Goal: Navigation & Orientation: Find specific page/section

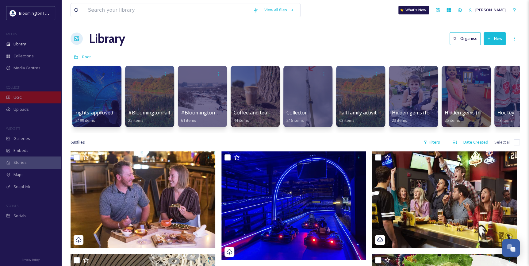
click at [26, 95] on div "UGC" at bounding box center [30, 97] width 61 height 12
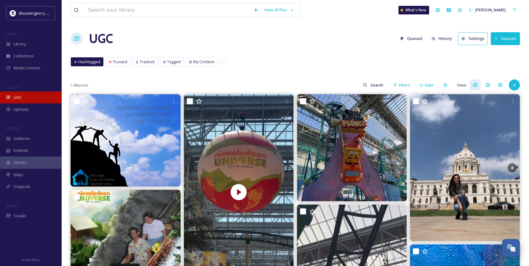
click at [43, 98] on div "UGC" at bounding box center [30, 97] width 61 height 12
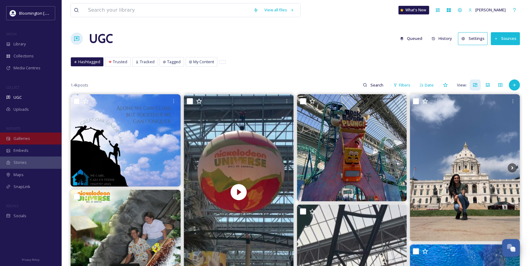
click at [35, 133] on div "Galleries" at bounding box center [30, 139] width 61 height 12
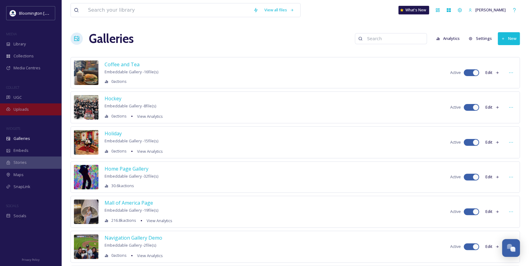
click at [29, 105] on div "Uploads" at bounding box center [30, 109] width 61 height 12
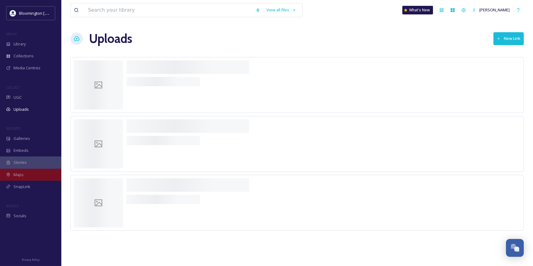
click at [39, 172] on div "Maps" at bounding box center [30, 175] width 61 height 12
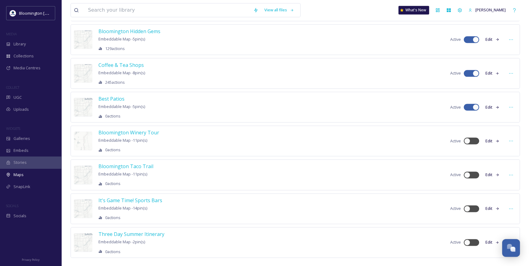
scroll to position [341, 0]
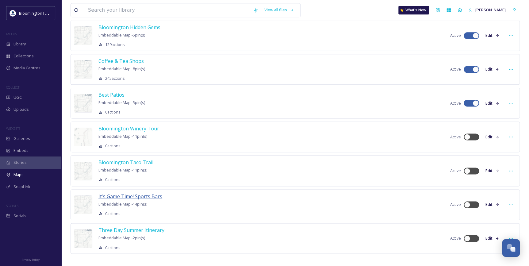
click at [161, 193] on span "It's Game Time! Sports Bars" at bounding box center [131, 196] width 64 height 7
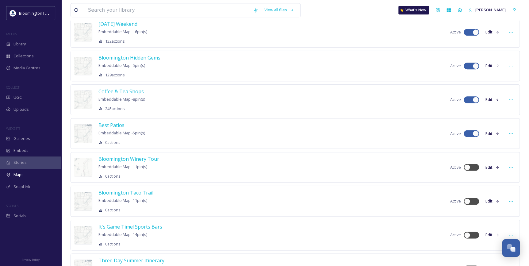
scroll to position [341, 0]
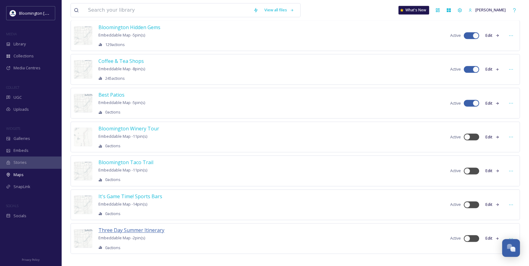
click at [151, 227] on span "Three Day Summer Itinerary" at bounding box center [132, 230] width 66 height 7
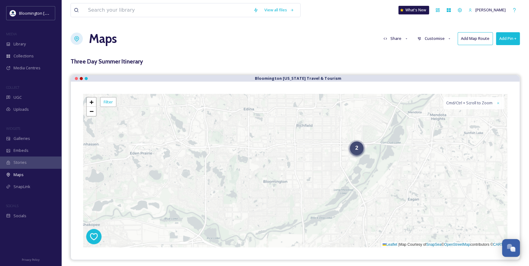
click at [352, 154] on div "2" at bounding box center [357, 148] width 14 height 14
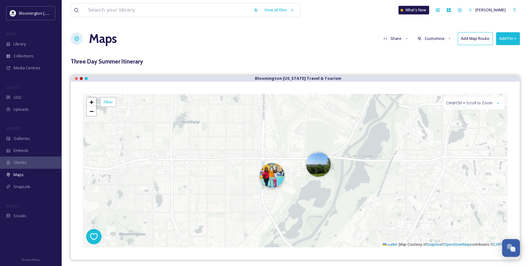
click at [282, 178] on img at bounding box center [272, 175] width 25 height 25
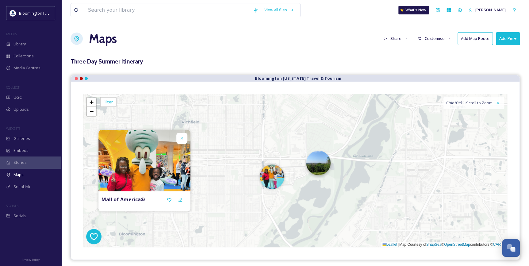
click at [316, 172] on img at bounding box center [318, 163] width 25 height 25
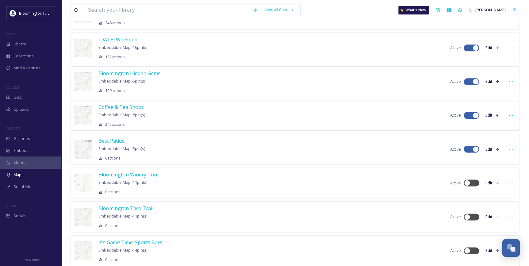
scroll to position [341, 0]
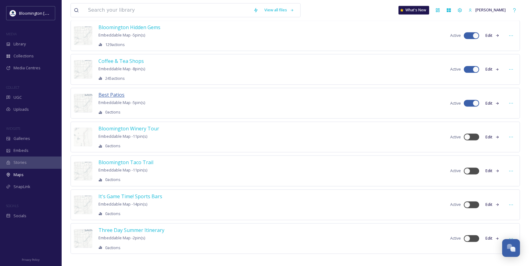
click at [114, 91] on span "Best Patios" at bounding box center [112, 94] width 26 height 7
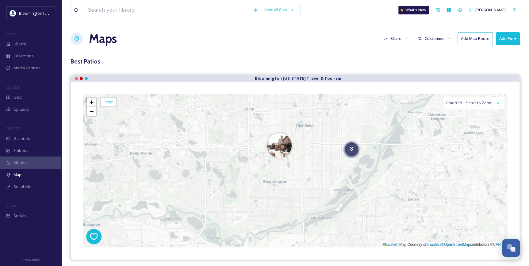
click at [350, 150] on div "3" at bounding box center [352, 149] width 14 height 14
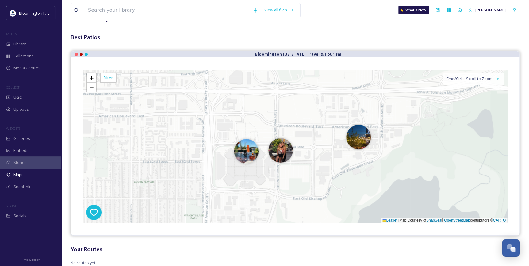
scroll to position [14, 0]
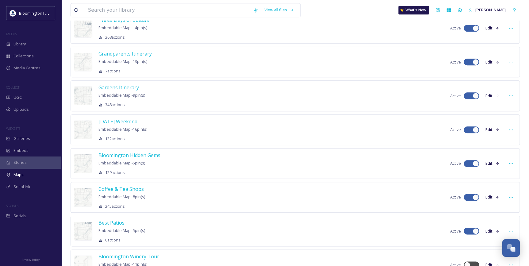
scroll to position [223, 0]
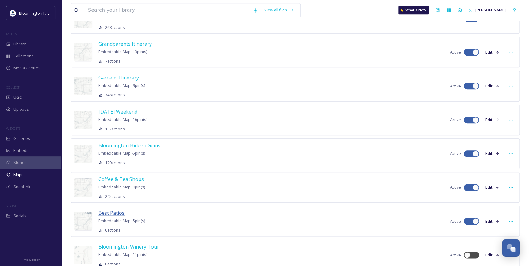
drag, startPoint x: 112, startPoint y: 208, endPoint x: 105, endPoint y: 206, distance: 7.7
click at [105, 210] on span "Best Patios" at bounding box center [112, 213] width 26 height 7
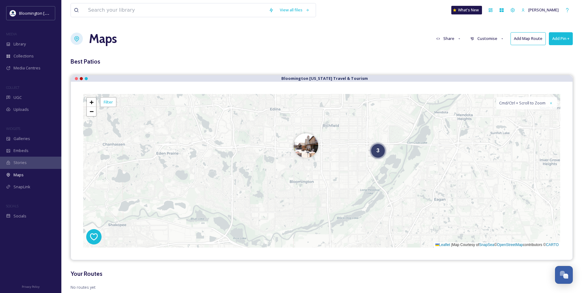
click at [318, 161] on div "3 + − Leaflet | Map Courtesy of SnapSea © OpenStreetMap contributors © CARTO Cm…" at bounding box center [321, 170] width 477 height 153
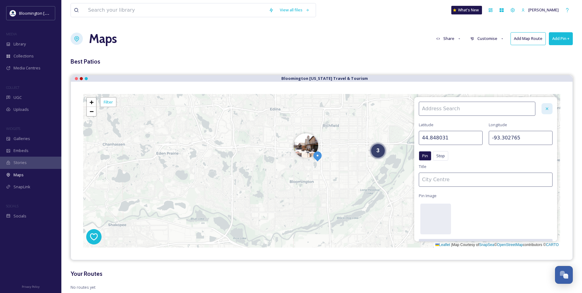
click at [533, 114] on div at bounding box center [547, 108] width 11 height 11
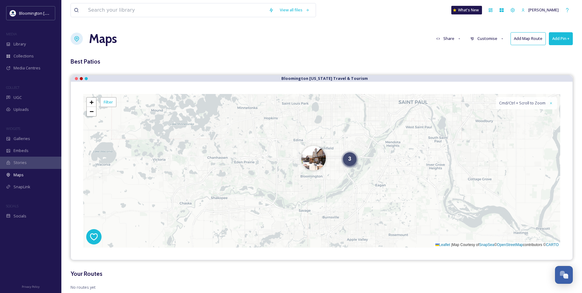
click at [353, 162] on div "3" at bounding box center [350, 159] width 14 height 14
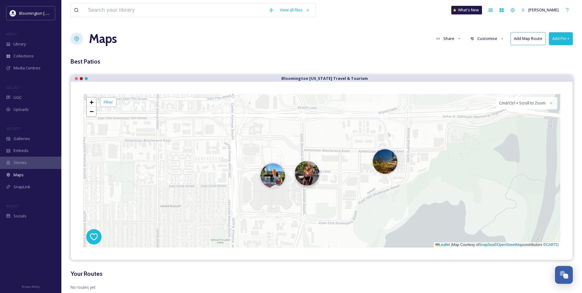
click at [305, 175] on img at bounding box center [307, 173] width 25 height 25
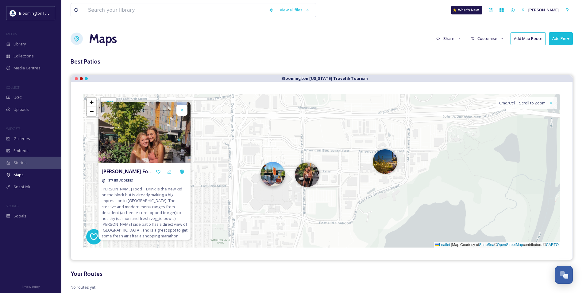
click at [277, 174] on img at bounding box center [273, 174] width 25 height 25
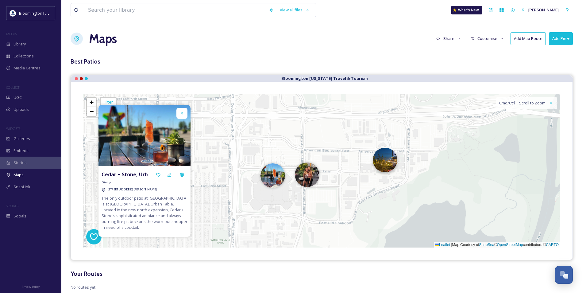
click at [386, 161] on img at bounding box center [385, 160] width 25 height 25
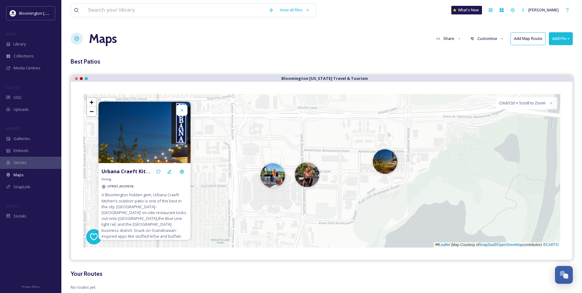
click at [182, 111] on icon at bounding box center [182, 110] width 5 height 5
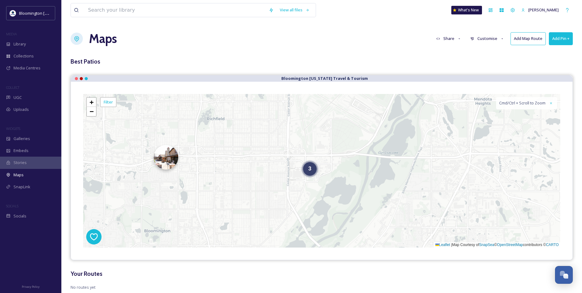
click at [171, 157] on img at bounding box center [166, 157] width 25 height 25
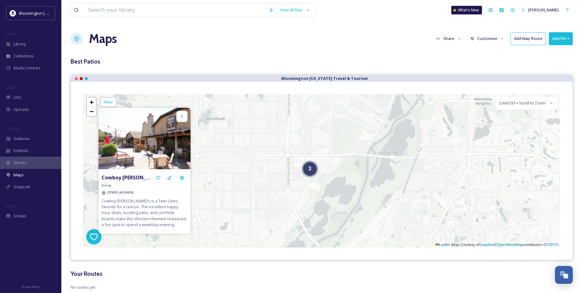
click at [180, 117] on icon at bounding box center [182, 116] width 5 height 5
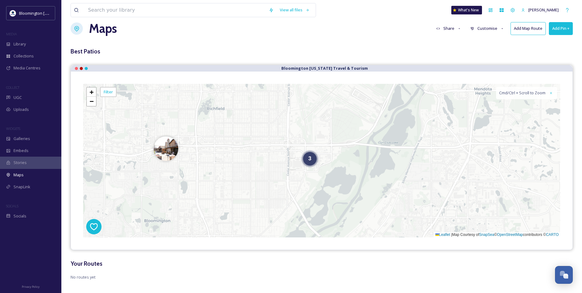
scroll to position [16, 0]
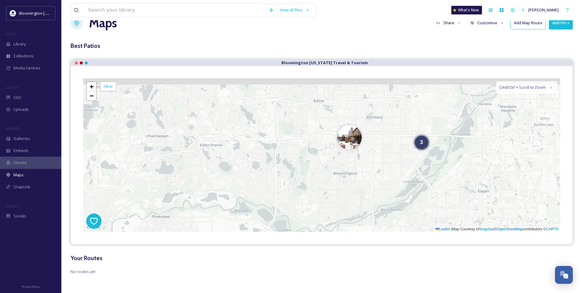
drag, startPoint x: 278, startPoint y: 162, endPoint x: 322, endPoint y: 170, distance: 44.2
click at [322, 170] on div "3 + − Leaflet | Map Courtesy of SnapSea © OpenStreetMap contributors © CARTO Cm…" at bounding box center [321, 154] width 477 height 153
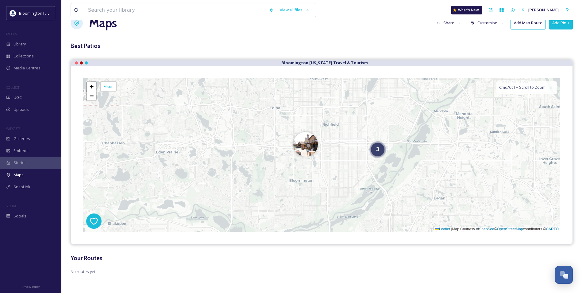
drag, startPoint x: 357, startPoint y: 132, endPoint x: 356, endPoint y: 146, distance: 14.4
click at [356, 146] on div "3 + − Leaflet | Map Courtesy of SnapSea © OpenStreetMap contributors © CARTO Cm…" at bounding box center [321, 154] width 477 height 153
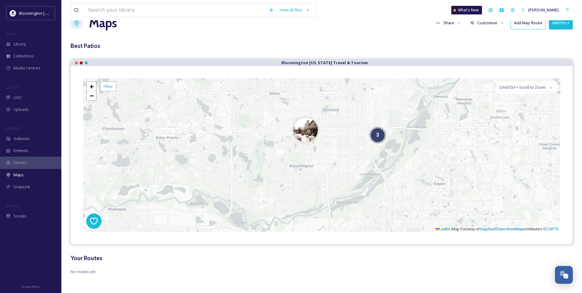
click at [533, 30] on div "Maps Share Customise Add Map Route Add Pin +" at bounding box center [322, 23] width 502 height 18
click at [533, 25] on button "Add Pin +" at bounding box center [561, 23] width 24 height 13
click at [533, 49] on span "Add Pin From Library" at bounding box center [550, 49] width 37 height 6
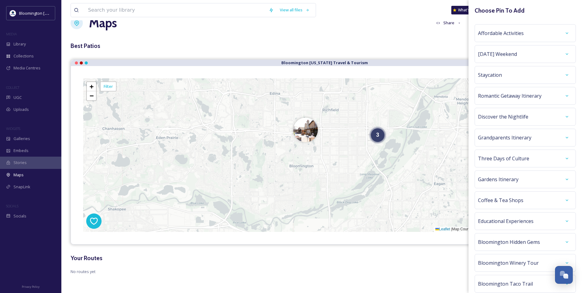
click at [512, 200] on span "Coffee & Tea Shops" at bounding box center [500, 199] width 45 height 7
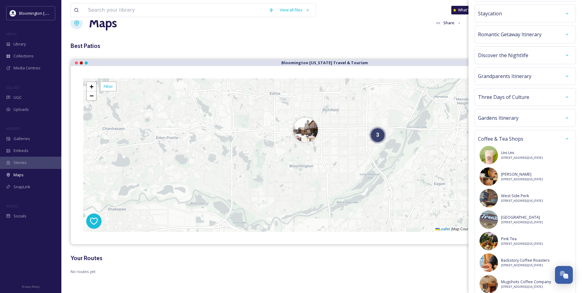
click at [507, 135] on span "Coffee & Tea Shops" at bounding box center [500, 138] width 45 height 7
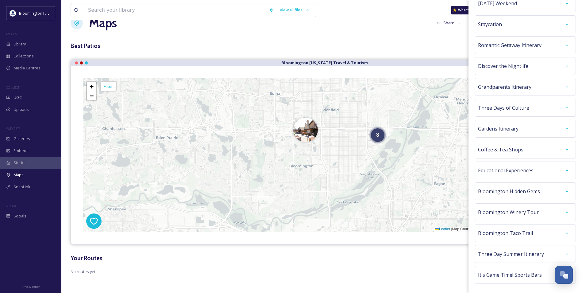
click at [510, 131] on span "Gardens Itinerary" at bounding box center [498, 128] width 41 height 7
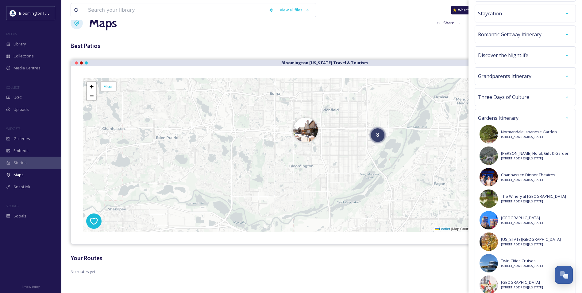
click at [532, 113] on div "Gardens Itinerary" at bounding box center [525, 117] width 95 height 11
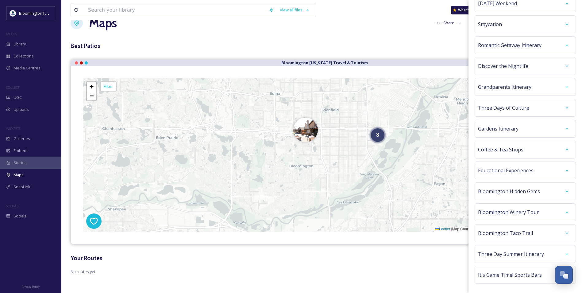
click at [532, 102] on div "Three Days of Culture" at bounding box center [525, 107] width 95 height 11
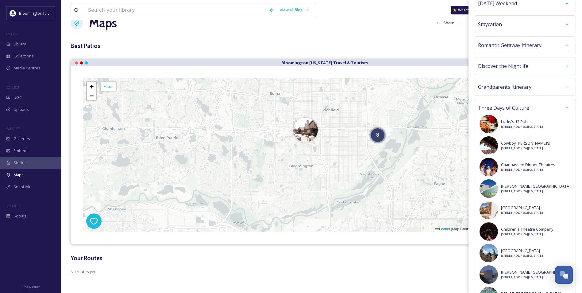
scroll to position [61, 0]
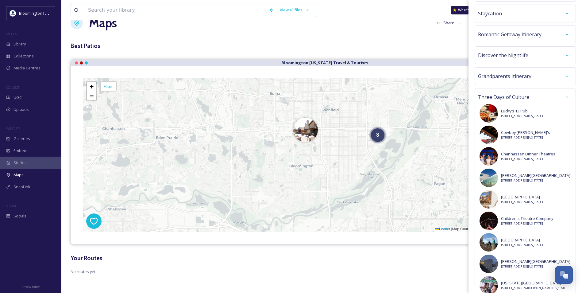
click at [533, 96] on div "Three Days of Culture" at bounding box center [525, 96] width 95 height 11
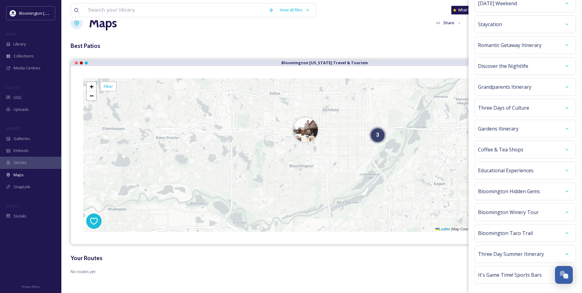
click at [533, 89] on div "Grandparents Itinerary" at bounding box center [525, 86] width 95 height 11
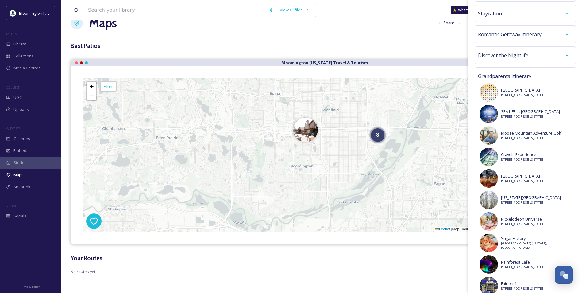
click at [529, 69] on div "Grandparents Itinerary South Avenue [STREET_ADDRESS][US_STATE] SEA LIFE at [GEO…" at bounding box center [525, 215] width 101 height 297
click at [528, 55] on div "Discover the Nightlife" at bounding box center [525, 55] width 95 height 11
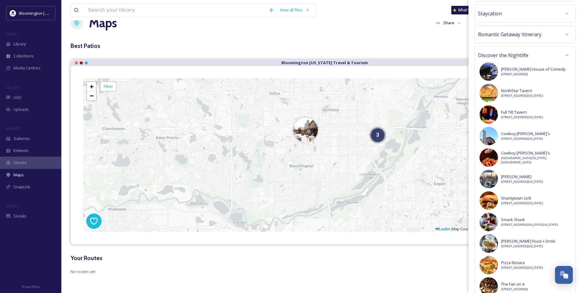
click at [529, 32] on span "Romantic Getaway Itinerary" at bounding box center [510, 34] width 64 height 7
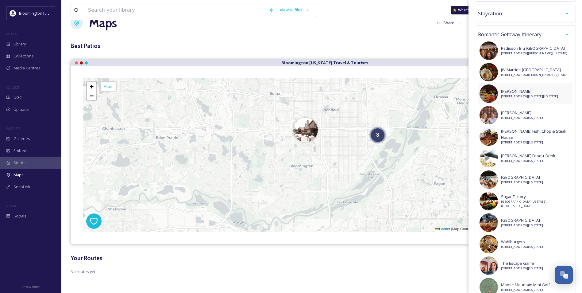
click at [533, 89] on span "[PERSON_NAME]" at bounding box center [529, 91] width 57 height 6
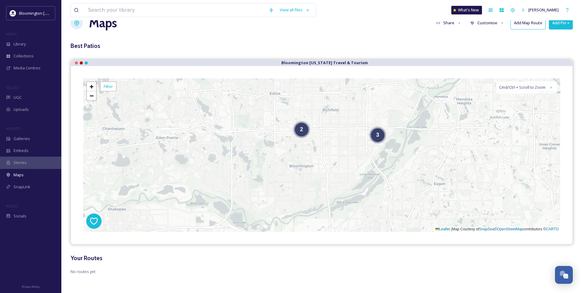
click at [533, 26] on button "Add Pin +" at bounding box center [561, 23] width 24 height 13
click at [533, 49] on span "Add Pin From Library" at bounding box center [550, 49] width 37 height 6
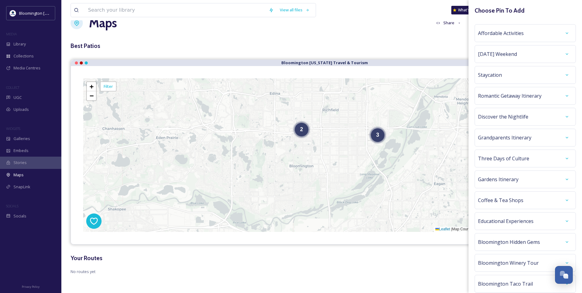
click at [510, 81] on div "Staycation" at bounding box center [525, 75] width 101 height 18
click at [512, 77] on div "Staycation" at bounding box center [525, 74] width 95 height 11
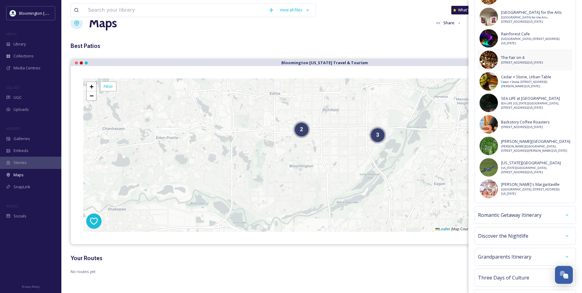
scroll to position [276, 0]
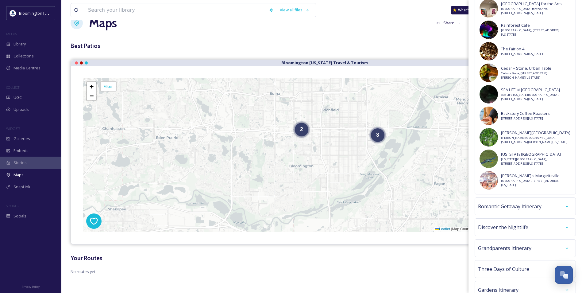
click at [533, 210] on span "Romantic Getaway Itinerary" at bounding box center [510, 206] width 64 height 7
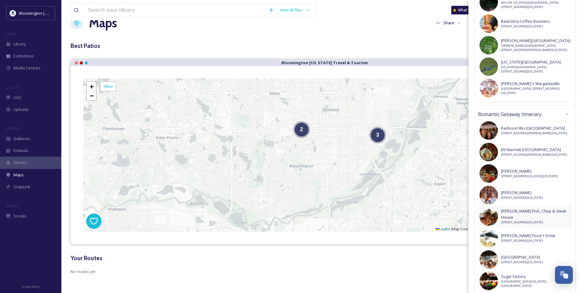
scroll to position [399, 0]
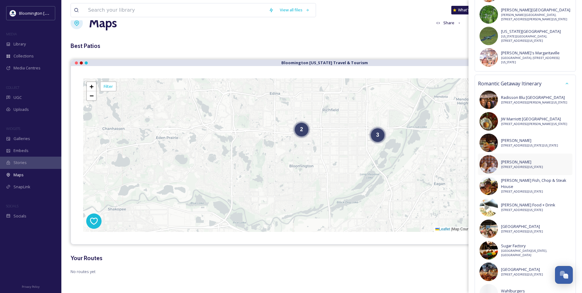
click at [516, 169] on span "[STREET_ADDRESS][US_STATE]" at bounding box center [522, 167] width 42 height 4
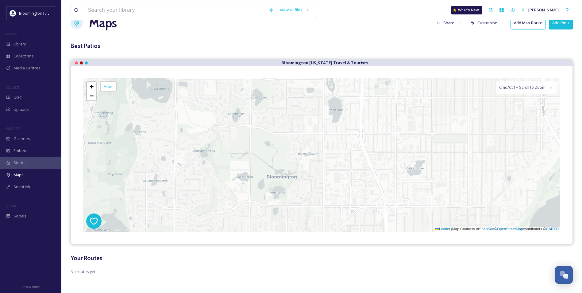
drag, startPoint x: 321, startPoint y: 147, endPoint x: 338, endPoint y: 235, distance: 90.4
click at [337, 245] on div "View all files What's New [PERSON_NAME] Maps Share Customise Add Map Route Add …" at bounding box center [321, 138] width 521 height 308
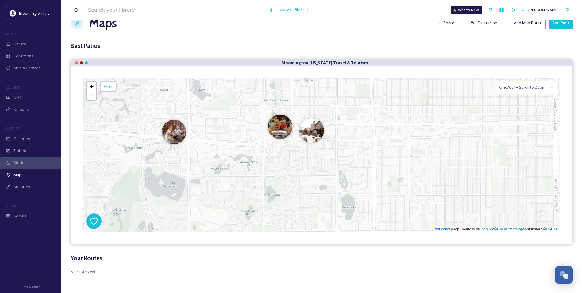
drag, startPoint x: 308, startPoint y: 116, endPoint x: 312, endPoint y: 157, distance: 40.7
click at [312, 157] on div "2 + − Leaflet | Map Courtesy of SnapSea © OpenStreetMap contributors © CARTO Cm…" at bounding box center [321, 154] width 477 height 153
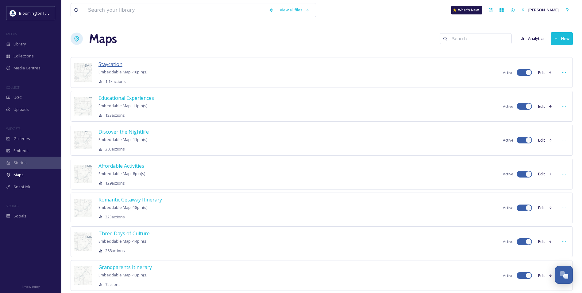
click at [111, 65] on span "Staycation" at bounding box center [111, 64] width 24 height 7
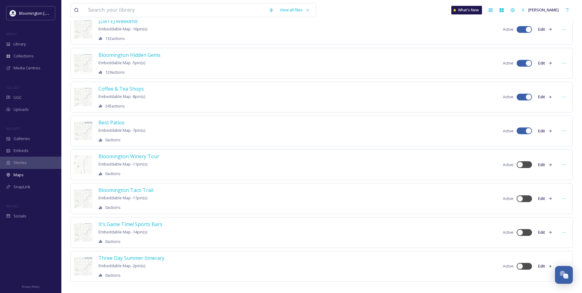
scroll to position [316, 0]
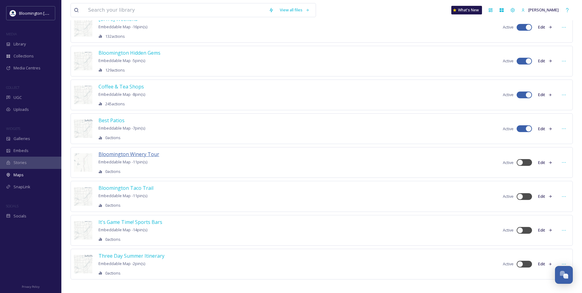
click at [155, 154] on span "Bloomington Winery Tour" at bounding box center [129, 154] width 61 height 7
